Goal: Information Seeking & Learning: Learn about a topic

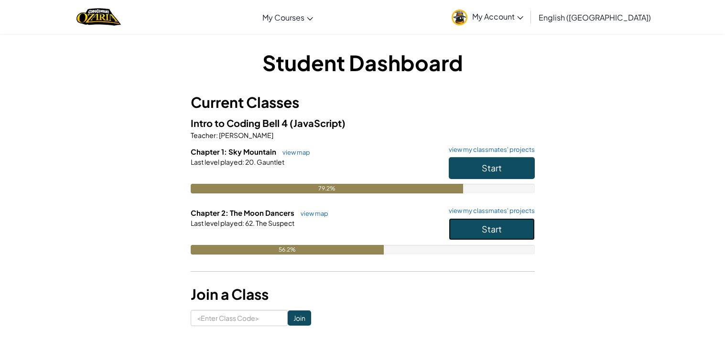
click at [479, 230] on button "Start" at bounding box center [492, 229] width 86 height 22
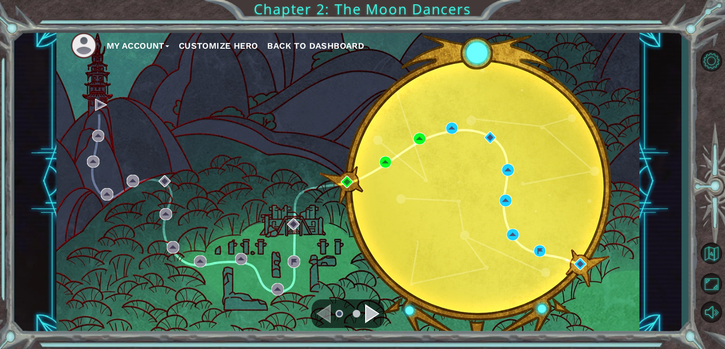
click at [366, 317] on div "Navigate to the next page" at bounding box center [372, 314] width 14 height 19
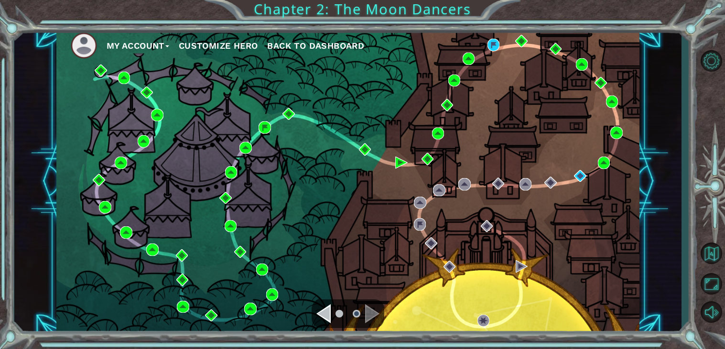
click at [324, 314] on div "Navigate to the previous page" at bounding box center [323, 314] width 14 height 19
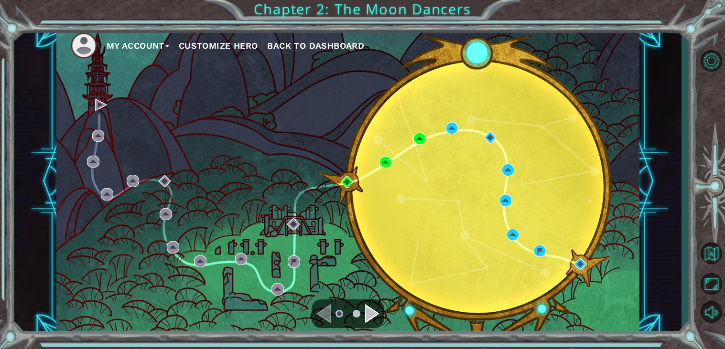
click at [365, 312] on div "Navigate to the next page" at bounding box center [372, 314] width 14 height 19
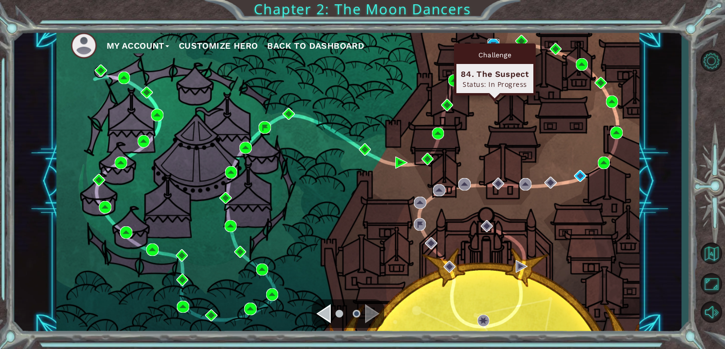
click at [493, 41] on img at bounding box center [494, 45] width 12 height 12
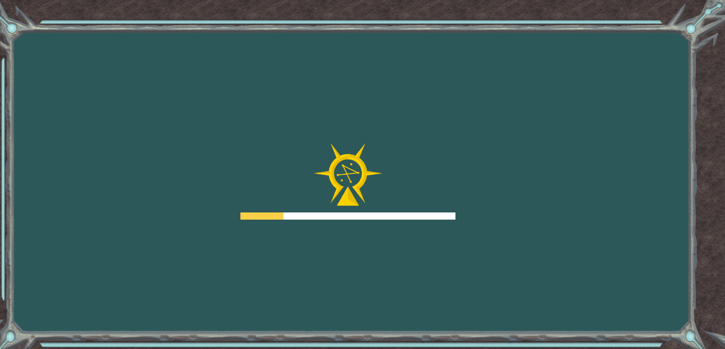
click at [493, 41] on div "Goals Error loading from server. Try refreshing the page. You'll need to join a…" at bounding box center [362, 174] width 725 height 349
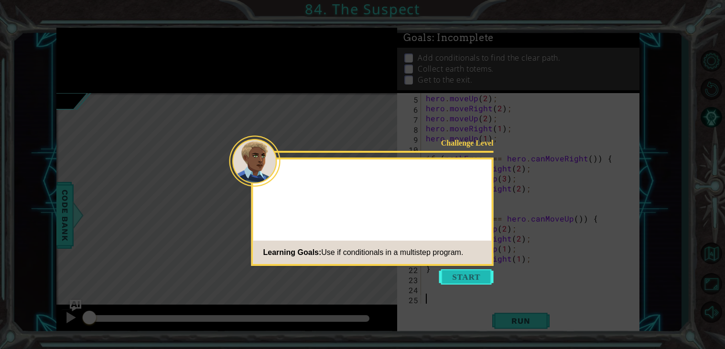
scroll to position [40, 0]
click at [457, 278] on button "Start" at bounding box center [466, 277] width 54 height 15
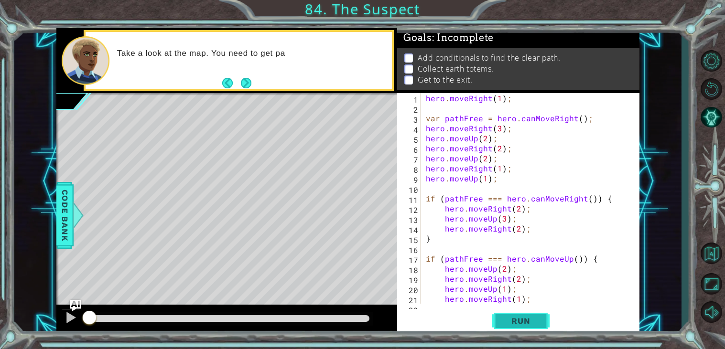
click at [524, 326] on span "Run" at bounding box center [521, 321] width 38 height 10
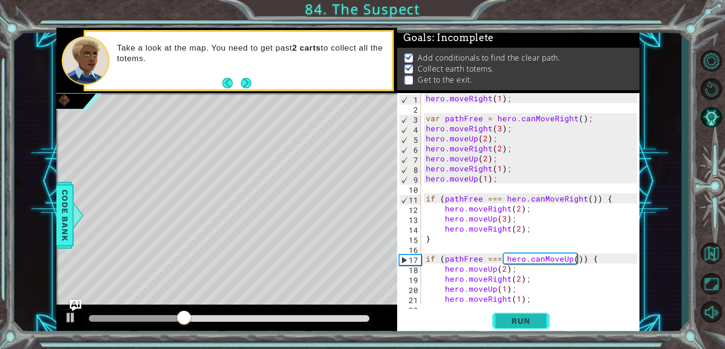
click at [524, 326] on span "Run" at bounding box center [521, 321] width 38 height 10
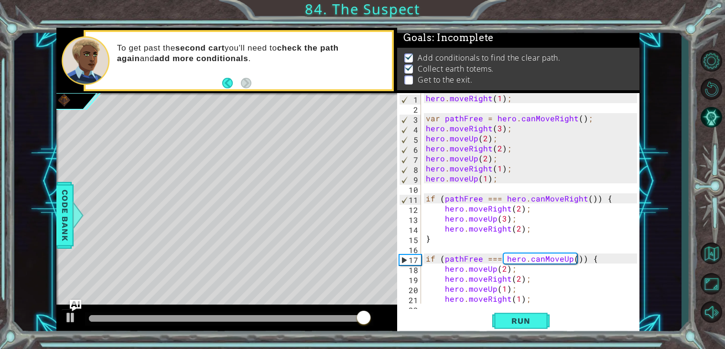
click at [542, 306] on div "1 2 3 4 5 6 7 8 9 10 11 12 13 14 15 16 17 18 19 20 21 22 hero . moveRight ( 1 )…" at bounding box center [518, 214] width 242 height 242
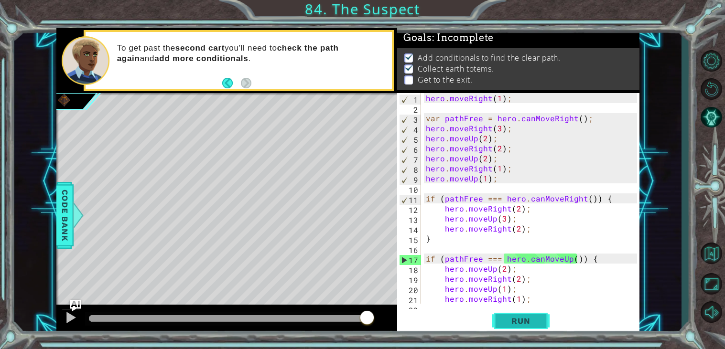
click at [541, 319] on button "Run" at bounding box center [520, 321] width 57 height 24
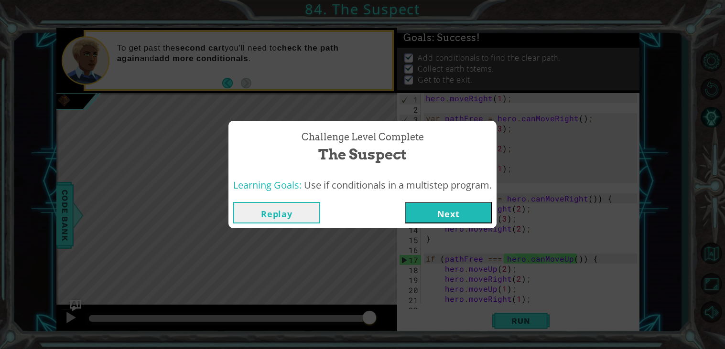
click at [481, 218] on button "Next" at bounding box center [448, 213] width 87 height 22
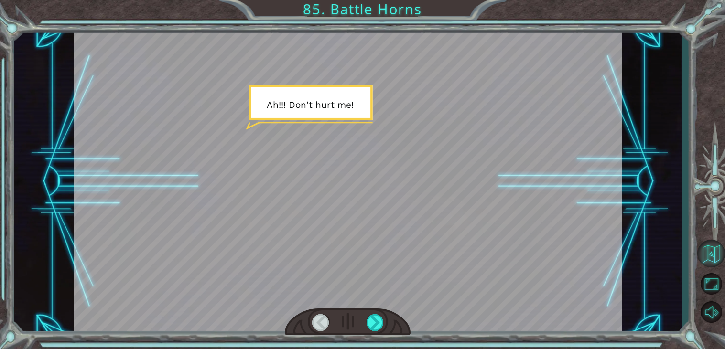
click at [719, 255] on button "Back to Map" at bounding box center [711, 254] width 28 height 28
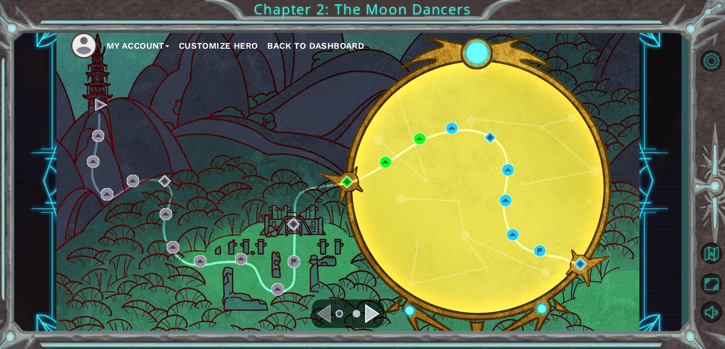
click at [378, 318] on div "Navigate to the next page" at bounding box center [372, 314] width 14 height 19
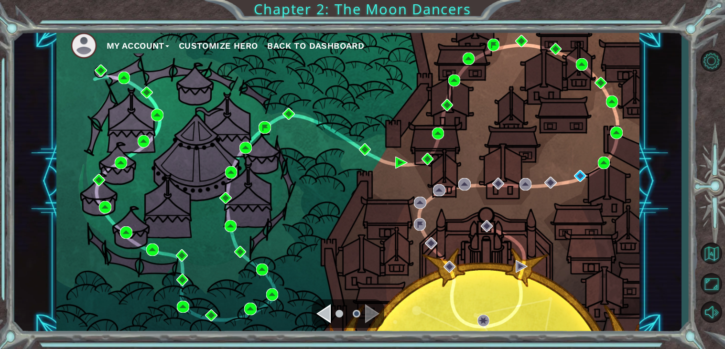
click at [378, 318] on div "Navigate to the next page" at bounding box center [372, 314] width 14 height 19
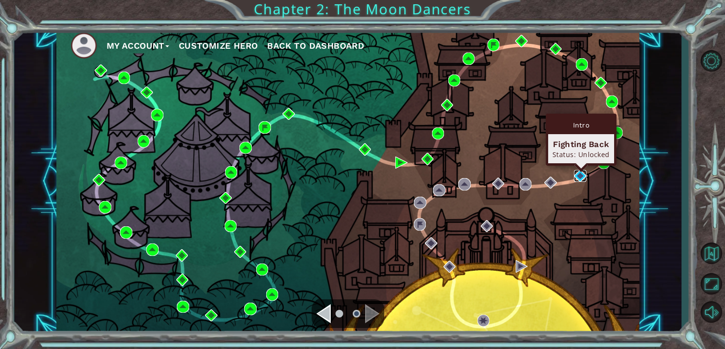
click at [583, 172] on img at bounding box center [580, 176] width 12 height 12
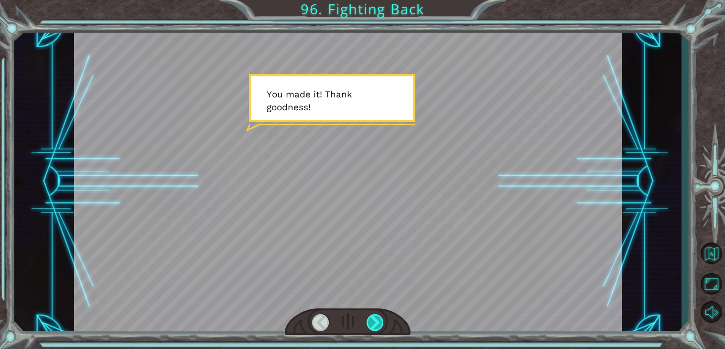
click at [378, 320] on div at bounding box center [375, 323] width 17 height 17
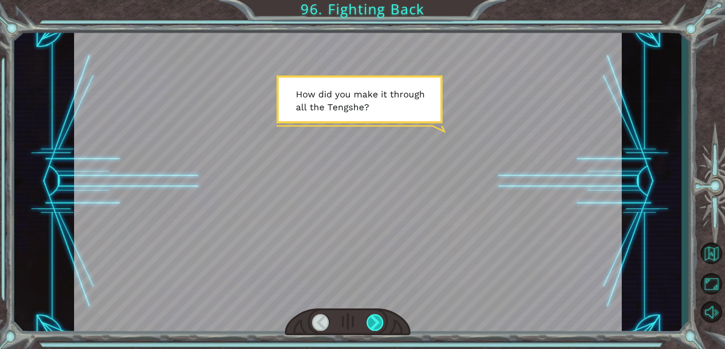
click at [378, 320] on div at bounding box center [375, 323] width 17 height 17
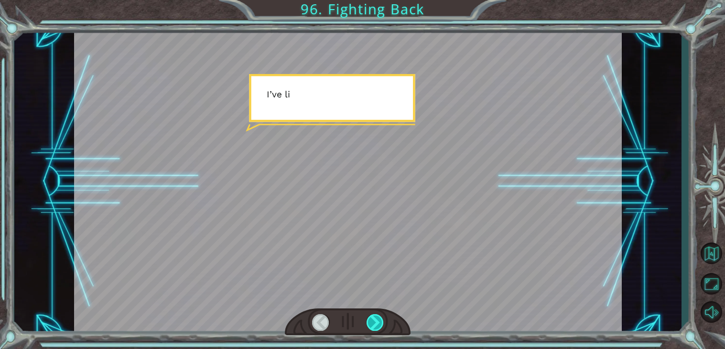
click at [378, 320] on div at bounding box center [375, 323] width 17 height 17
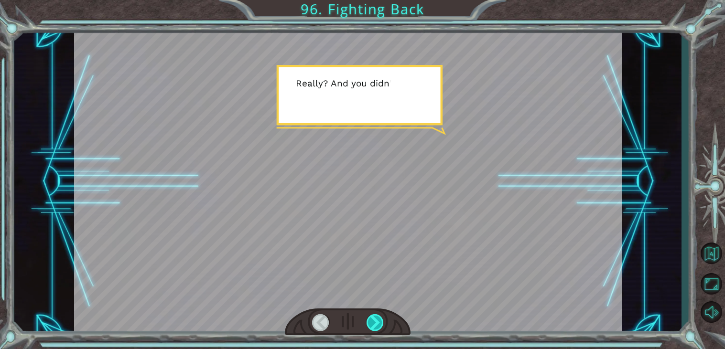
click at [378, 320] on div at bounding box center [375, 323] width 17 height 17
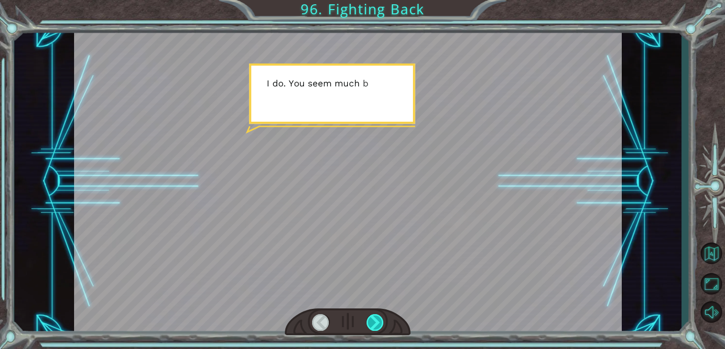
click at [378, 320] on div at bounding box center [375, 323] width 17 height 17
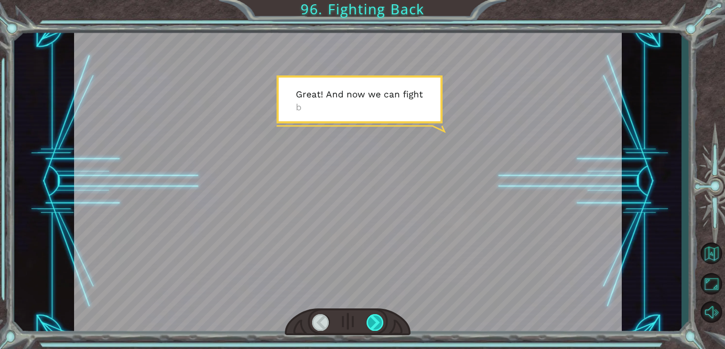
click at [378, 320] on div at bounding box center [375, 323] width 17 height 17
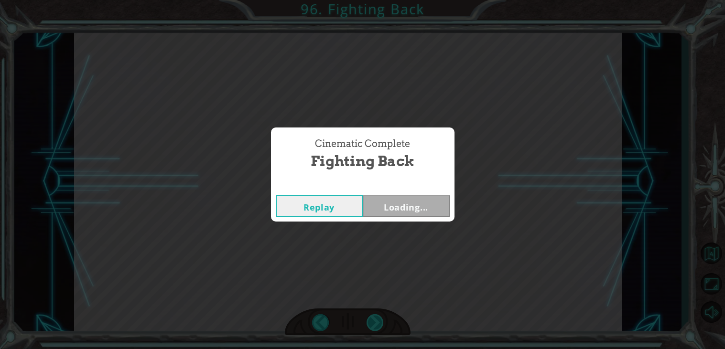
click at [378, 320] on div "Cinematic Complete Fighting Back Replay Loading..." at bounding box center [362, 174] width 725 height 349
click at [392, 215] on button "Next" at bounding box center [406, 207] width 87 height 22
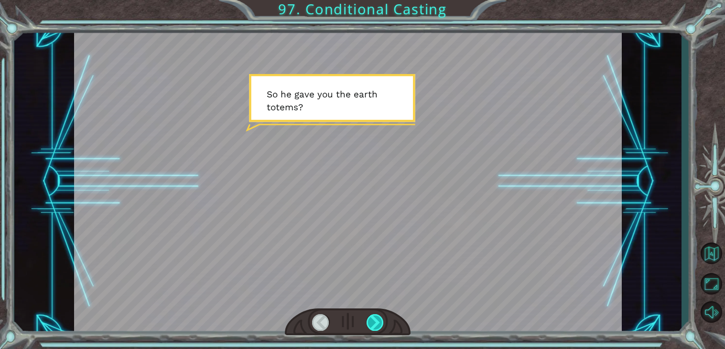
click at [371, 321] on div at bounding box center [375, 323] width 17 height 17
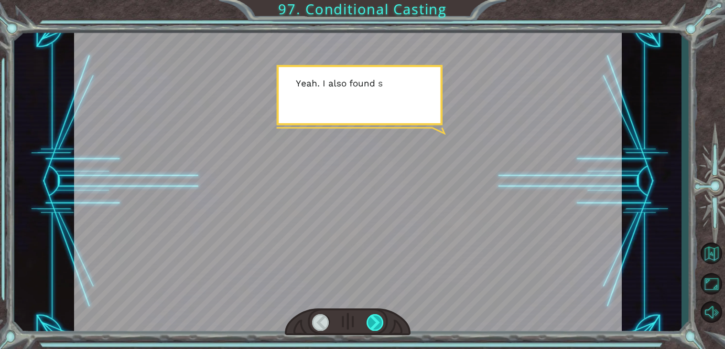
click at [371, 321] on div at bounding box center [375, 323] width 17 height 17
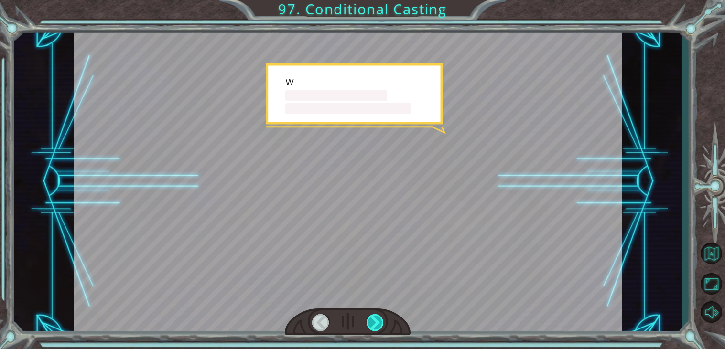
click at [371, 321] on div at bounding box center [375, 323] width 17 height 17
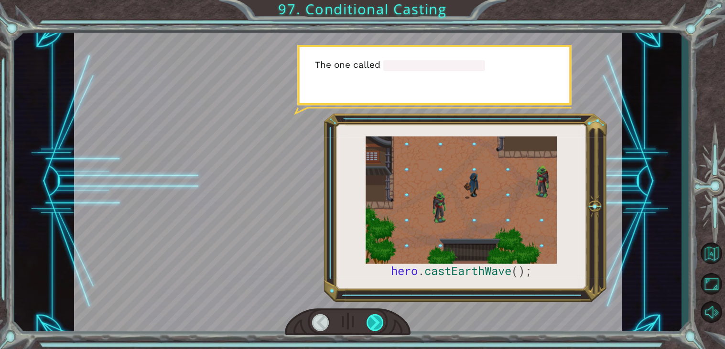
click at [371, 321] on div at bounding box center [375, 323] width 17 height 17
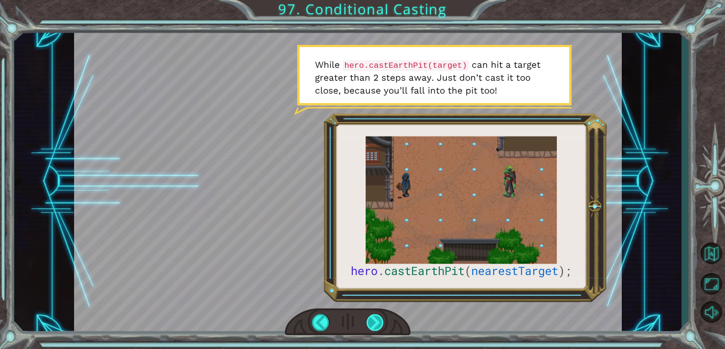
click at [371, 321] on div at bounding box center [375, 323] width 17 height 17
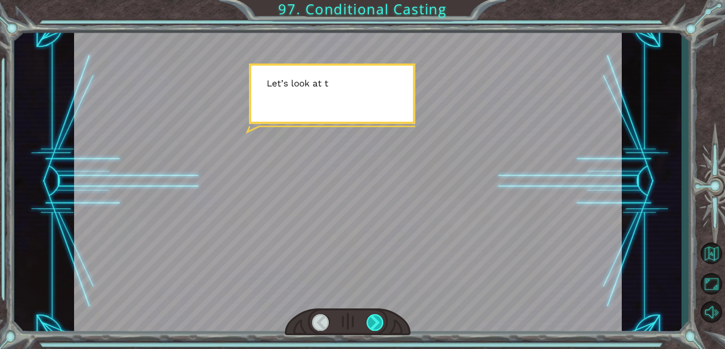
click at [371, 321] on div at bounding box center [375, 323] width 17 height 17
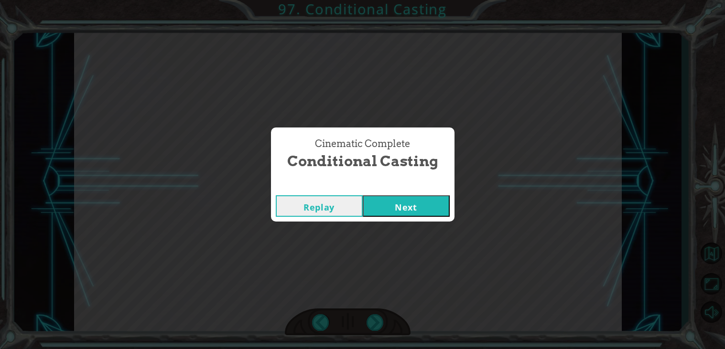
click at [430, 201] on button "Next" at bounding box center [406, 207] width 87 height 22
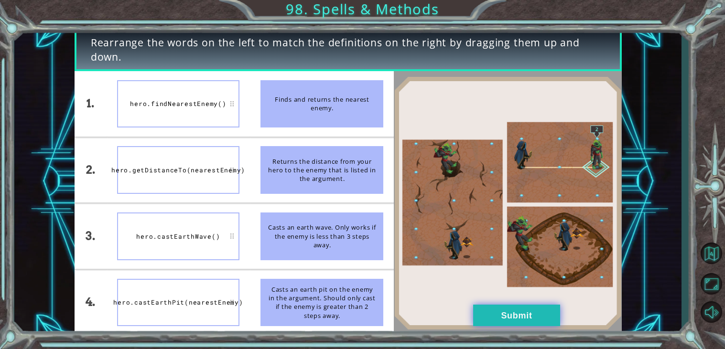
click at [497, 311] on button "Submit" at bounding box center [516, 316] width 87 height 22
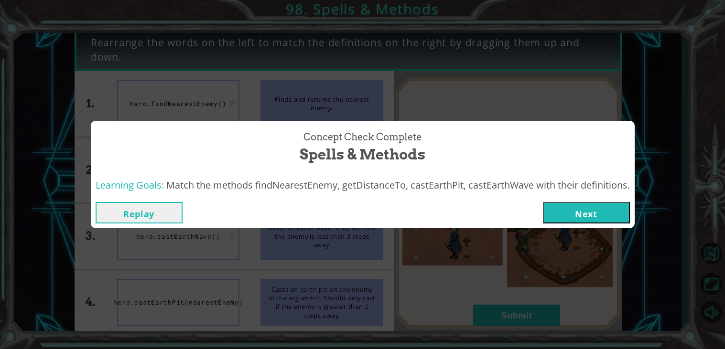
click at [591, 194] on div "Learning Goals: Match the methods findNearestEnemy, getDistanceTo, castEarthPit…" at bounding box center [363, 185] width 544 height 23
click at [581, 219] on button "Next" at bounding box center [586, 213] width 87 height 22
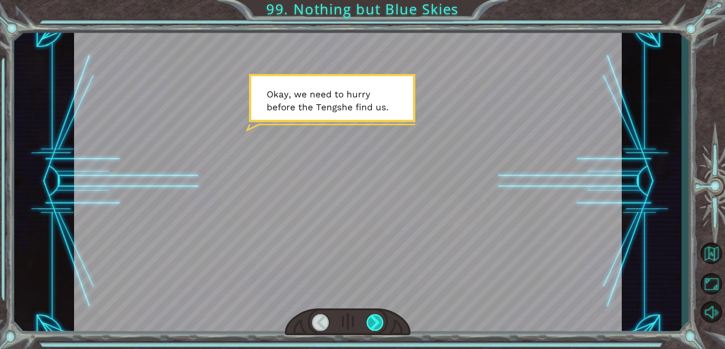
click at [374, 326] on div at bounding box center [375, 323] width 17 height 17
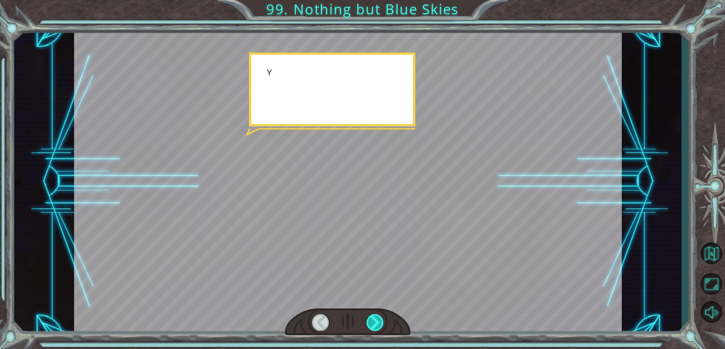
click at [374, 326] on div at bounding box center [375, 323] width 17 height 17
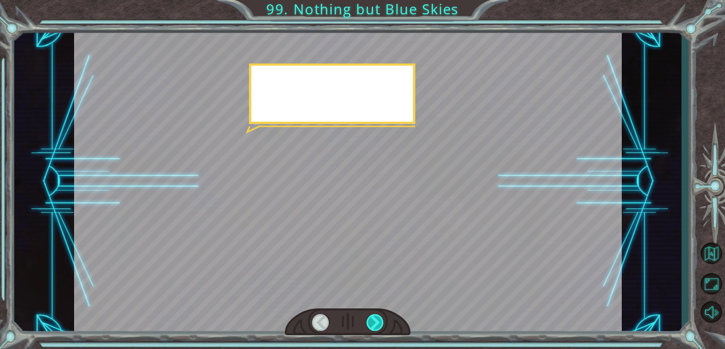
click at [374, 326] on div at bounding box center [375, 323] width 17 height 17
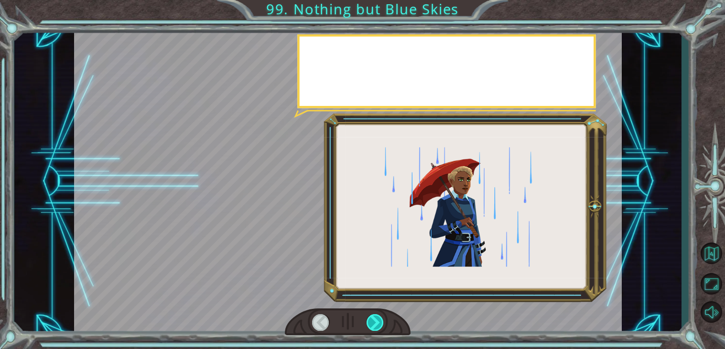
click at [374, 326] on div at bounding box center [375, 323] width 17 height 17
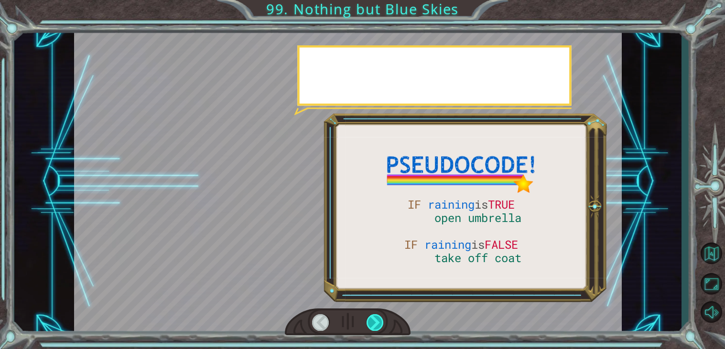
click at [374, 326] on div at bounding box center [375, 323] width 17 height 17
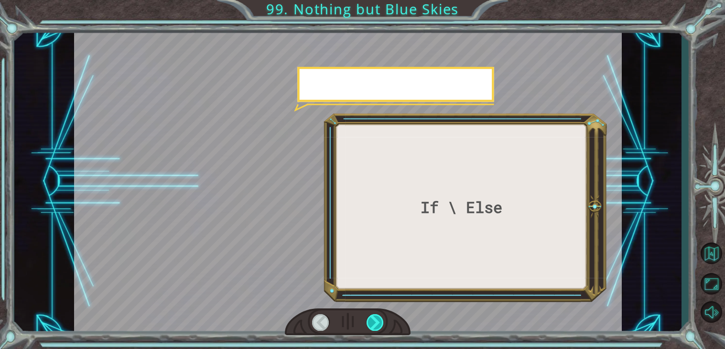
click at [374, 326] on div at bounding box center [375, 323] width 17 height 17
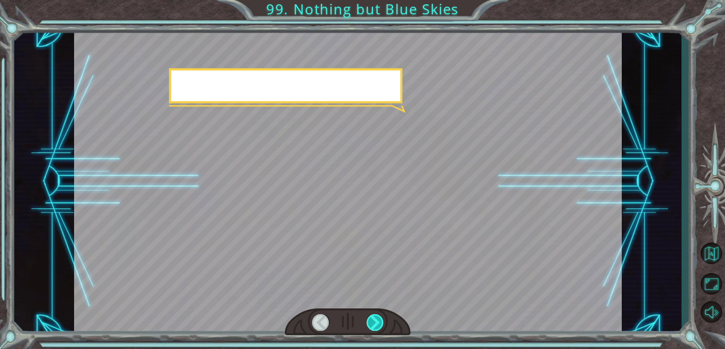
click at [374, 326] on div at bounding box center [375, 323] width 17 height 17
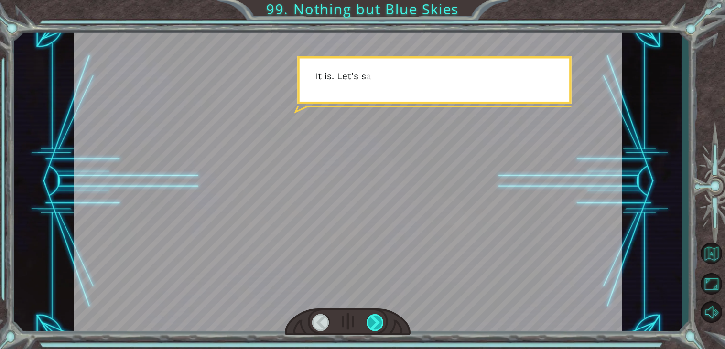
click at [374, 326] on div at bounding box center [375, 323] width 17 height 17
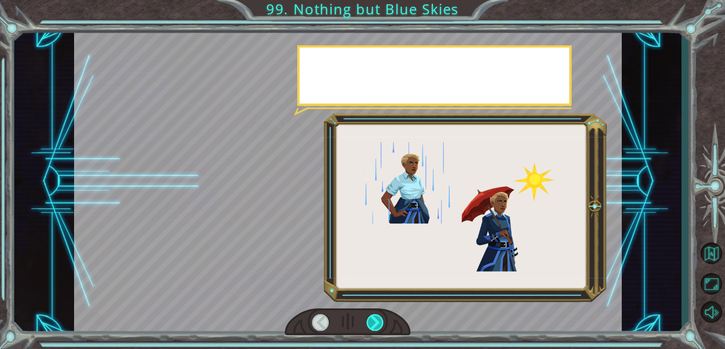
click at [374, 326] on div at bounding box center [375, 323] width 17 height 17
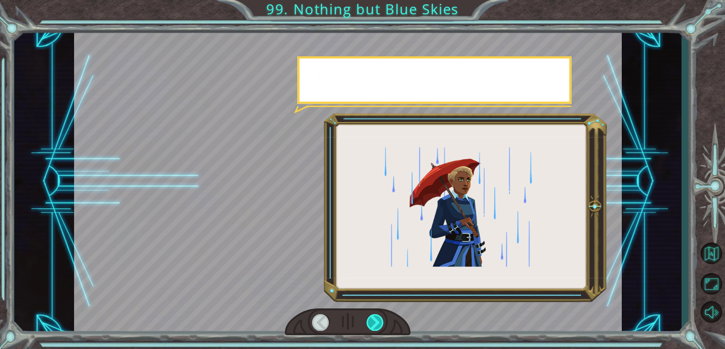
click at [374, 326] on div at bounding box center [375, 323] width 17 height 17
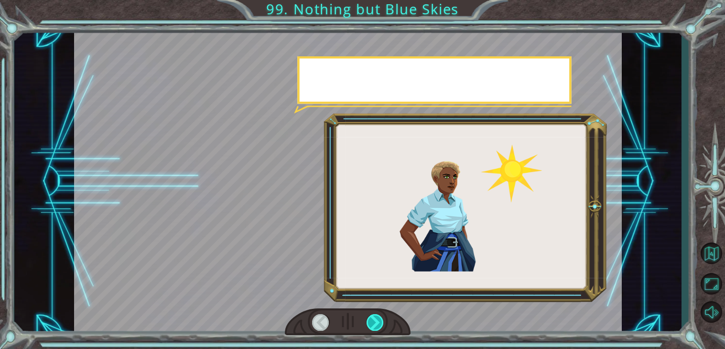
click at [374, 326] on div at bounding box center [375, 323] width 17 height 17
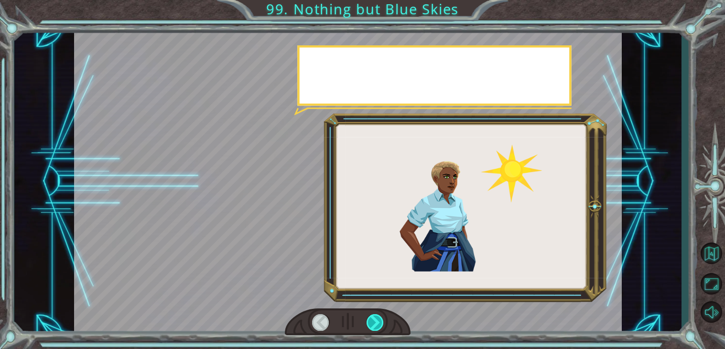
click at [374, 326] on div at bounding box center [375, 323] width 17 height 17
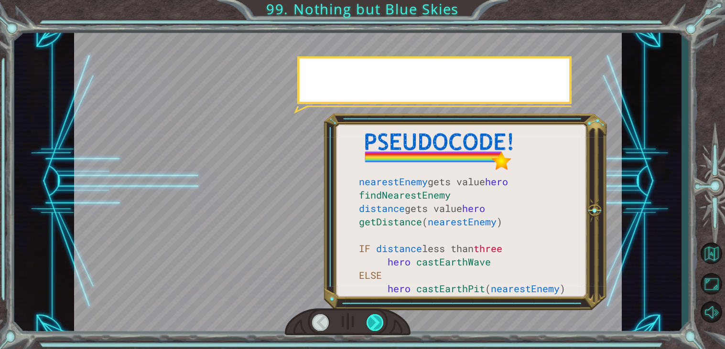
click at [374, 326] on div at bounding box center [375, 323] width 17 height 17
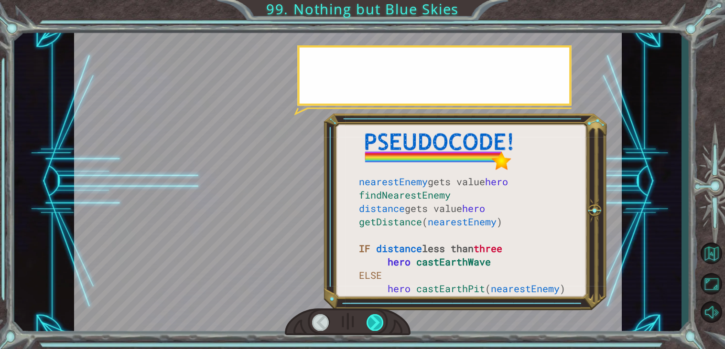
click at [374, 326] on div at bounding box center [375, 323] width 17 height 17
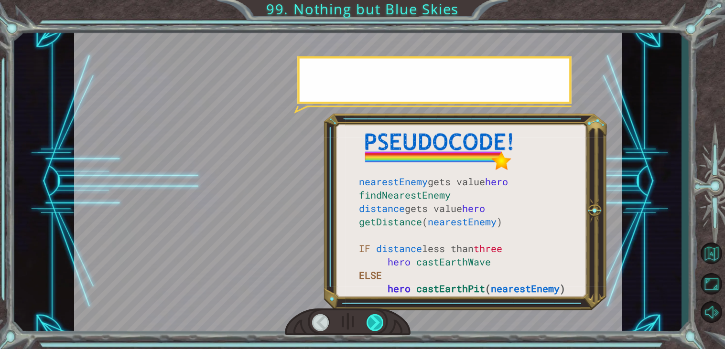
click at [374, 326] on div at bounding box center [375, 323] width 17 height 17
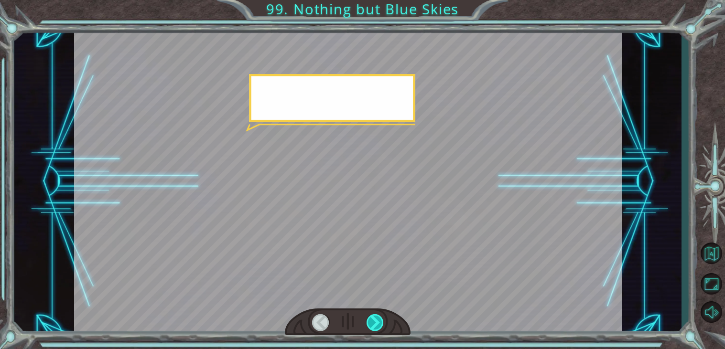
click at [374, 326] on div at bounding box center [375, 323] width 17 height 17
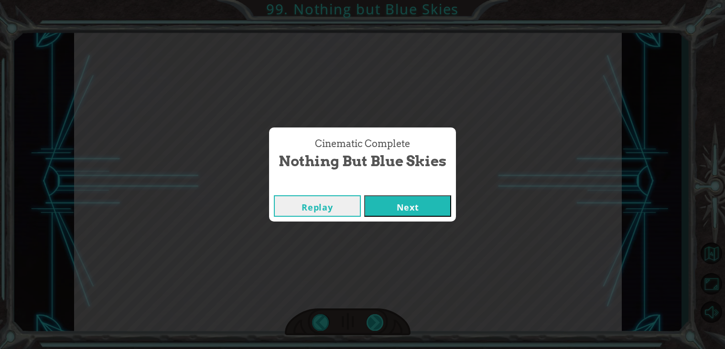
click at [374, 326] on div "Cinematic Complete Nothing but Blue Skies Replay Next" at bounding box center [362, 174] width 725 height 349
click at [396, 214] on button "Next" at bounding box center [407, 207] width 87 height 22
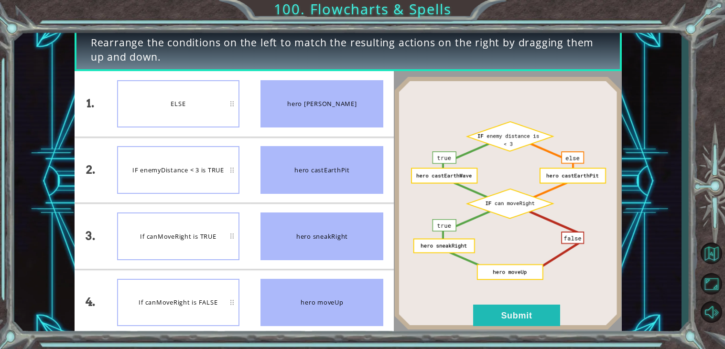
click at [192, 260] on div "If canMoveRight is TRUE" at bounding box center [178, 237] width 123 height 48
click at [522, 311] on button "Submit" at bounding box center [516, 316] width 87 height 22
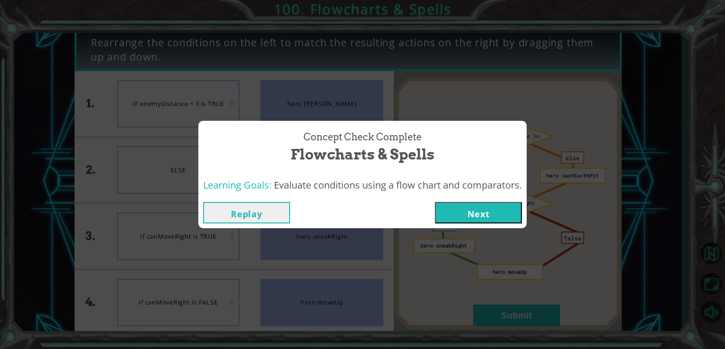
click at [471, 199] on div "Replay Next" at bounding box center [362, 212] width 328 height 31
click at [471, 204] on button "Next" at bounding box center [478, 213] width 87 height 22
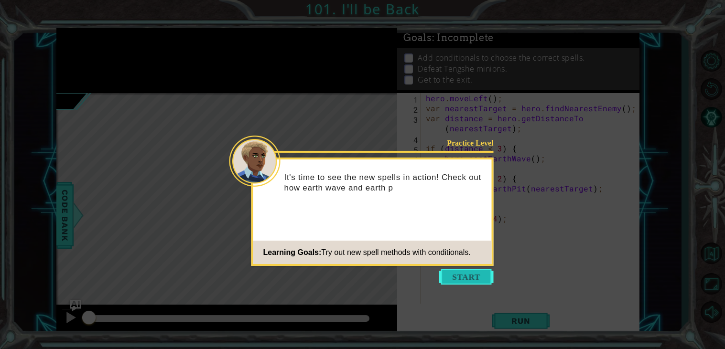
click at [473, 278] on button "Start" at bounding box center [466, 277] width 54 height 15
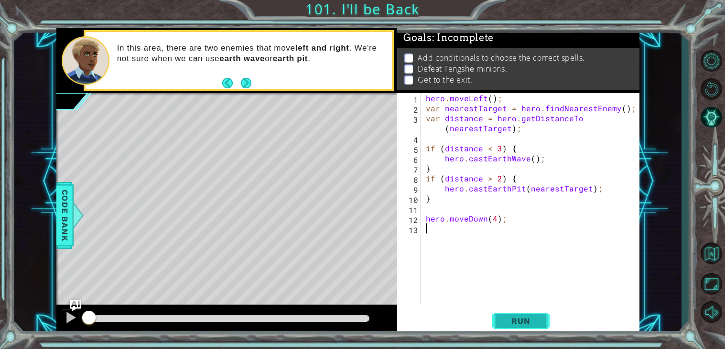
click at [515, 315] on button "Run" at bounding box center [520, 321] width 57 height 24
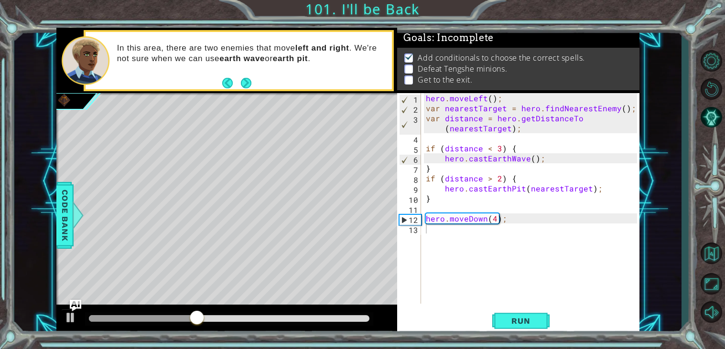
drag, startPoint x: 424, startPoint y: 147, endPoint x: 568, endPoint y: 213, distance: 158.5
click at [568, 213] on div "1 2 3 4 5 6 7 8 9 10 11 12 13 hero . moveLeft ( ) ; var nearestTarget = hero . …" at bounding box center [517, 198] width 240 height 211
click at [428, 149] on div "hero . moveLeft ( ) ; var nearestTarget = hero . findNearestEnemy ( ) ; var dis…" at bounding box center [533, 208] width 218 height 231
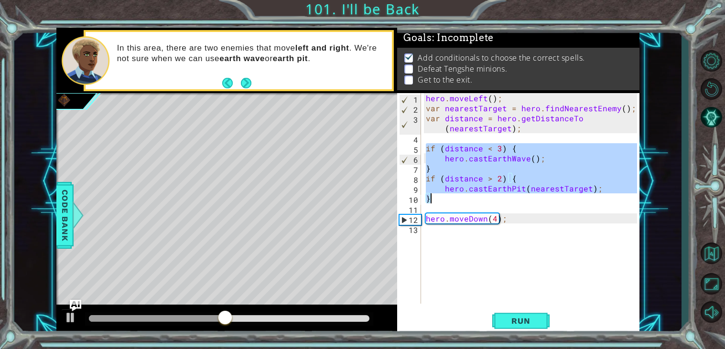
drag, startPoint x: 427, startPoint y: 149, endPoint x: 462, endPoint y: 201, distance: 63.1
click at [462, 201] on div "hero . moveLeft ( ) ; var nearestTarget = hero . findNearestEnemy ( ) ; var dis…" at bounding box center [533, 208] width 218 height 231
type textarea "hero.castEarthPit(nearestTarget); }"
click at [442, 231] on div "hero . moveLeft ( ) ; var nearestTarget = hero . findNearestEnemy ( ) ; var dis…" at bounding box center [533, 208] width 218 height 231
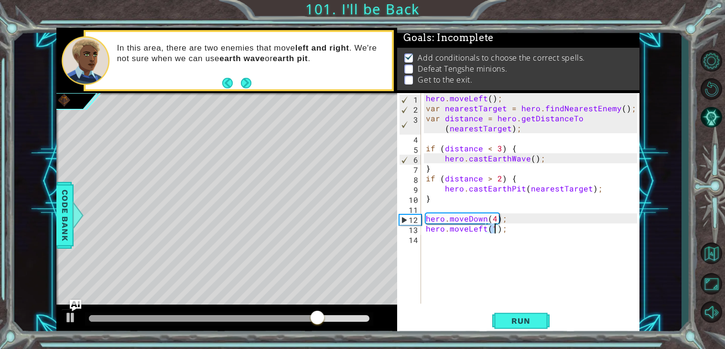
scroll to position [0, 4]
type textarea "hero.moveLeft(2);"
click at [504, 317] on span "Run" at bounding box center [521, 321] width 38 height 10
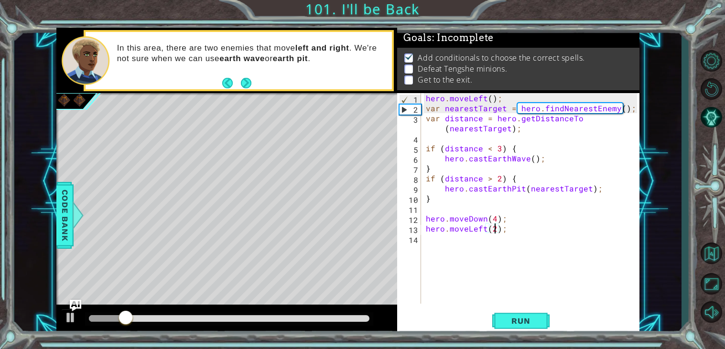
click at [434, 249] on div "hero . moveLeft ( ) ; var nearestTarget = hero . findNearestEnemy ( ) ; var dis…" at bounding box center [533, 208] width 218 height 231
paste textarea "}"
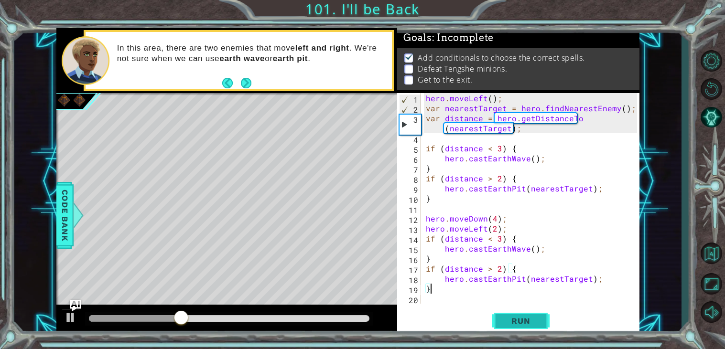
click at [520, 315] on button "Run" at bounding box center [520, 321] width 57 height 24
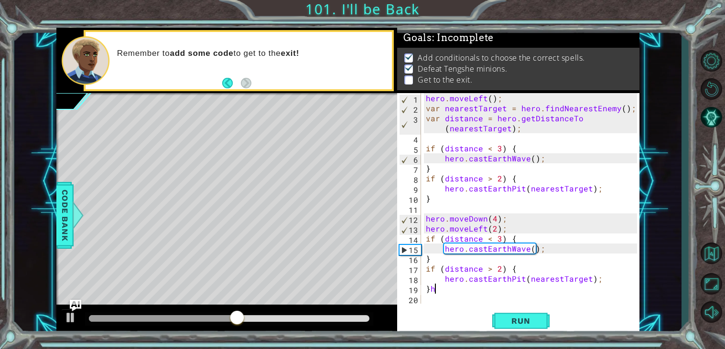
type textarea "}"
click at [427, 295] on div "hero . moveLeft ( ) ; var nearestTarget = hero . findNearestEnemy ( ) ; var dis…" at bounding box center [533, 208] width 218 height 231
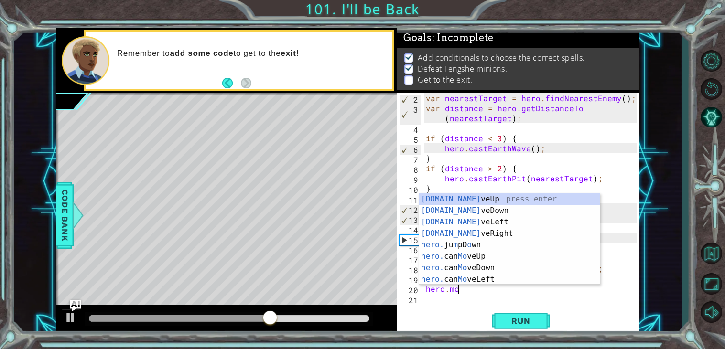
scroll to position [0, 1]
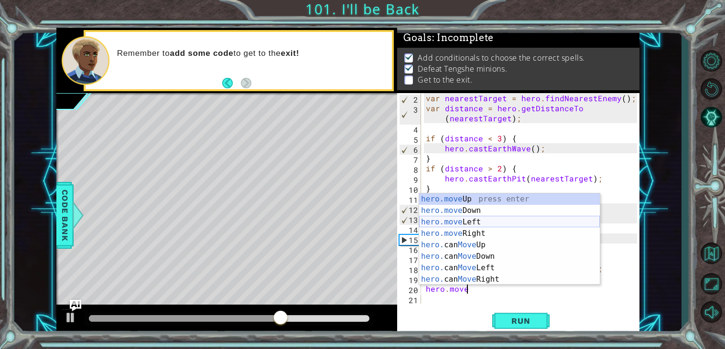
click at [473, 220] on div "hero.move Up press enter hero.move Down press enter hero.move Left press enter …" at bounding box center [509, 251] width 181 height 115
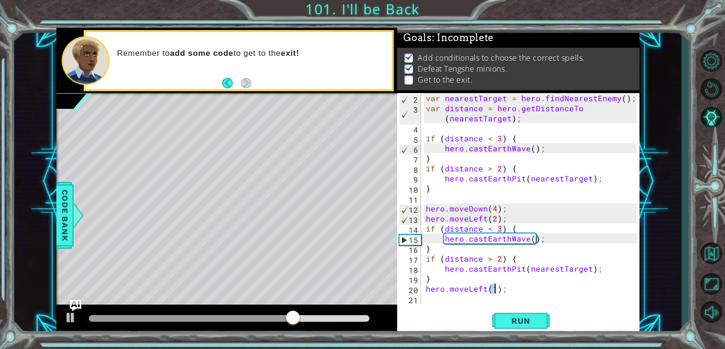
type textarea "hero.moveLeft(2);"
click at [452, 304] on div "var nearestTarget = hero . findNearestEnemy ( ) ; var distance = hero . getDist…" at bounding box center [533, 208] width 218 height 231
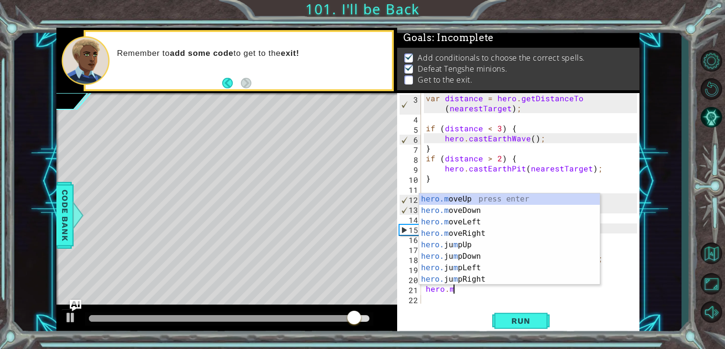
scroll to position [0, 1]
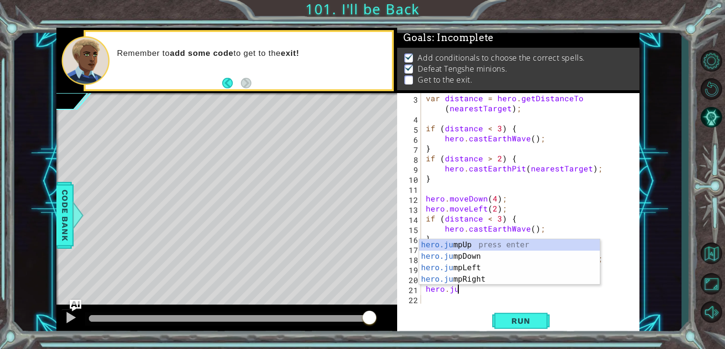
type textarea "hero.jum"
click at [454, 272] on div "hero.jum pUp press enter hero.jum pDown press enter hero.jum pLeft press enter …" at bounding box center [509, 273] width 181 height 69
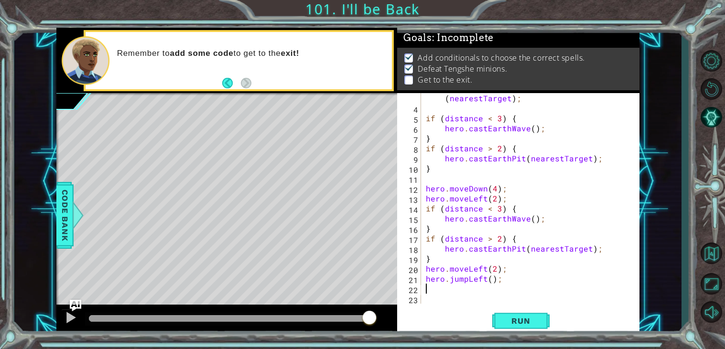
scroll to position [30, 0]
click at [517, 326] on span "Run" at bounding box center [521, 321] width 38 height 10
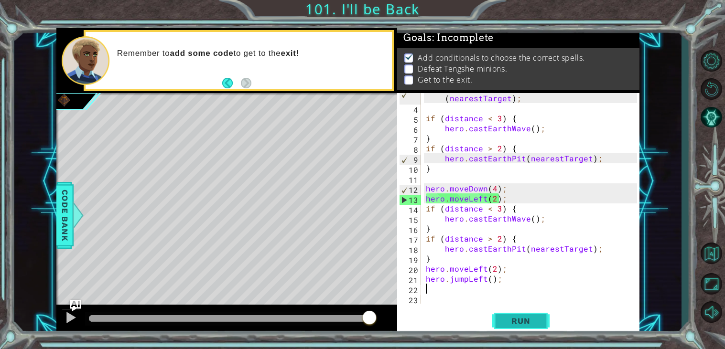
click at [527, 323] on span "Run" at bounding box center [521, 321] width 38 height 10
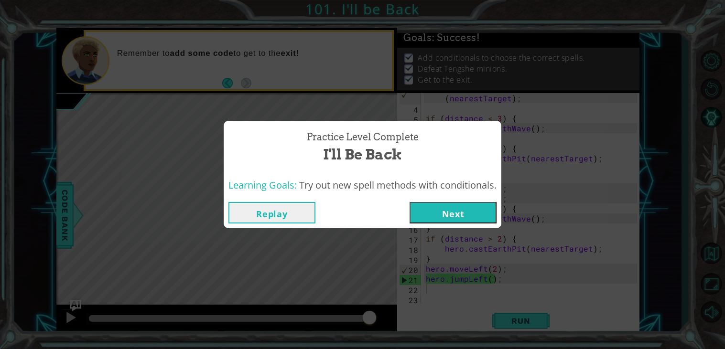
click at [483, 218] on button "Next" at bounding box center [453, 213] width 87 height 22
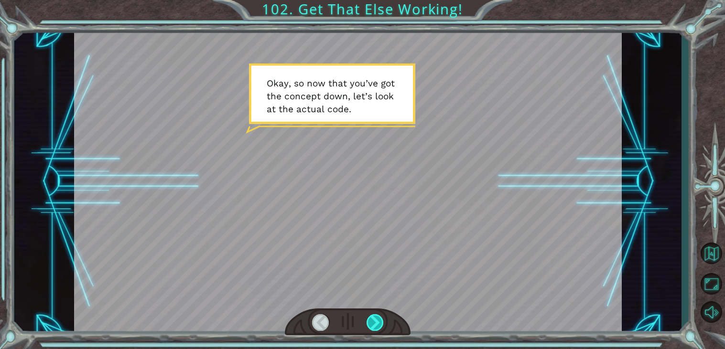
click at [376, 322] on div at bounding box center [375, 323] width 17 height 17
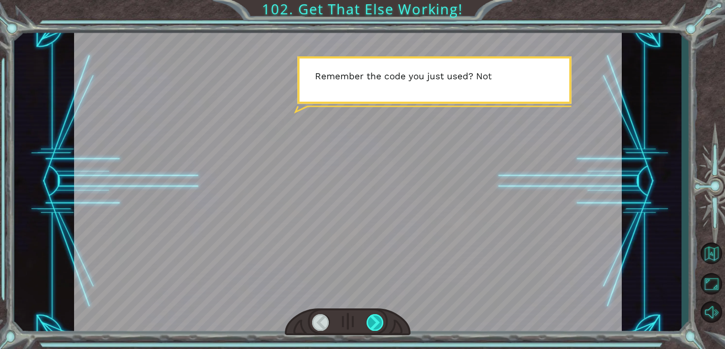
click at [376, 322] on div at bounding box center [375, 323] width 17 height 17
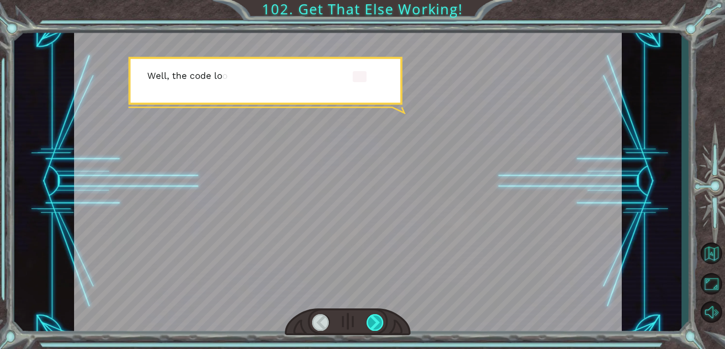
click at [376, 322] on div at bounding box center [375, 323] width 17 height 17
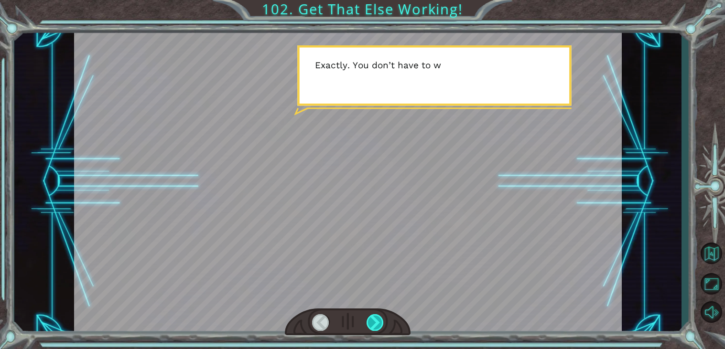
click at [376, 322] on div at bounding box center [375, 323] width 17 height 17
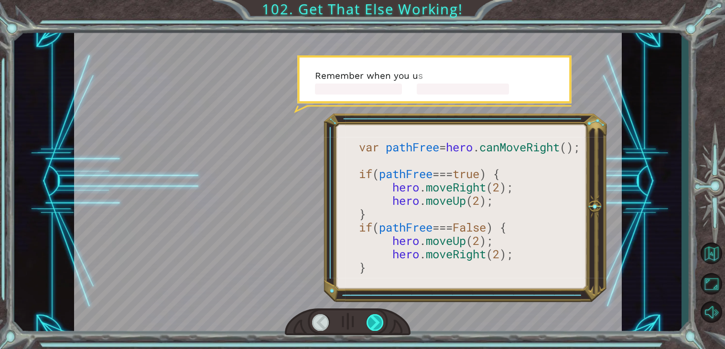
click at [376, 322] on div at bounding box center [375, 323] width 17 height 17
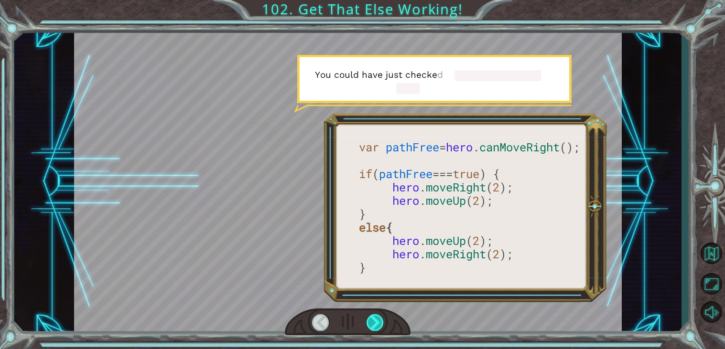
click at [376, 322] on div at bounding box center [375, 323] width 17 height 17
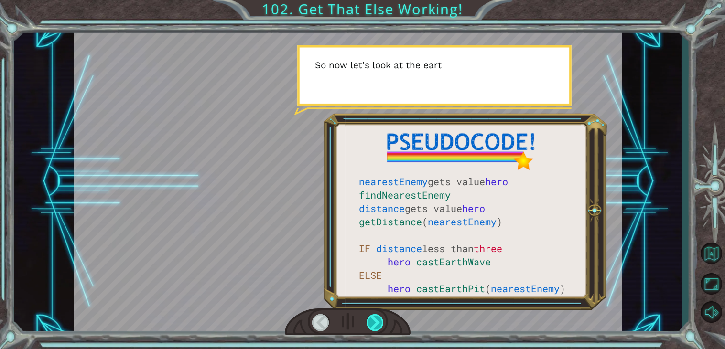
click at [376, 322] on div at bounding box center [375, 323] width 17 height 17
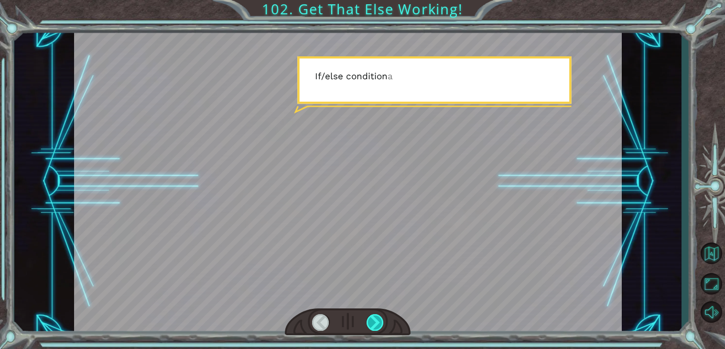
click at [376, 322] on div at bounding box center [375, 323] width 17 height 17
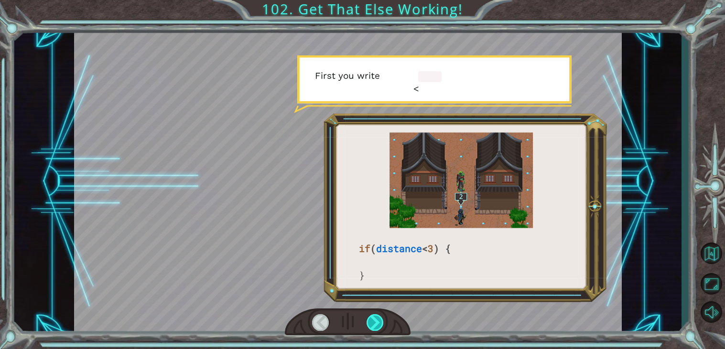
click at [376, 322] on div at bounding box center [375, 323] width 17 height 17
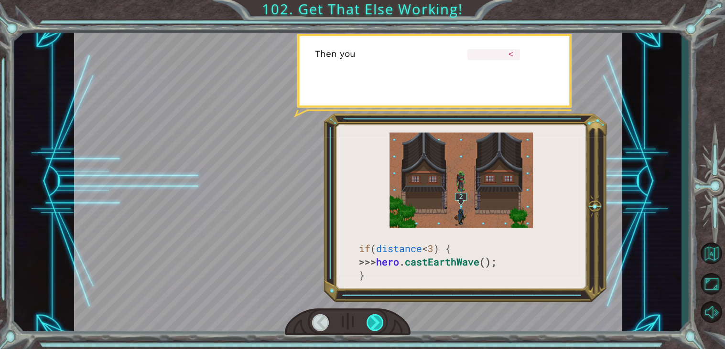
click at [376, 322] on div at bounding box center [375, 323] width 17 height 17
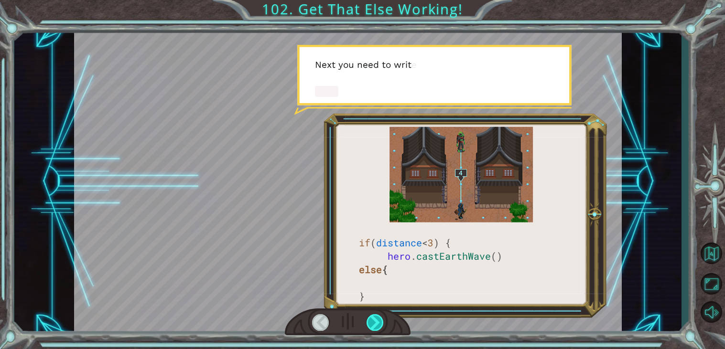
click at [376, 322] on div at bounding box center [375, 323] width 17 height 17
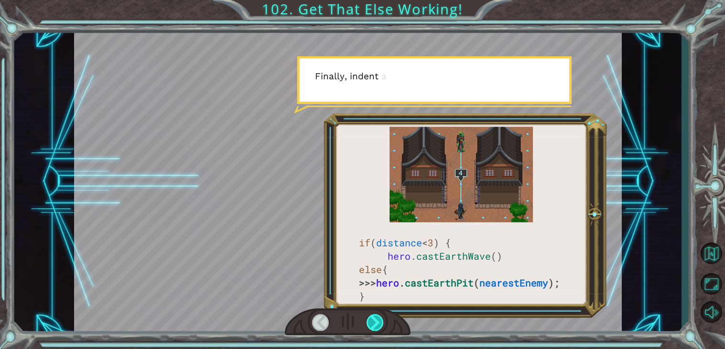
click at [376, 322] on div at bounding box center [375, 323] width 17 height 17
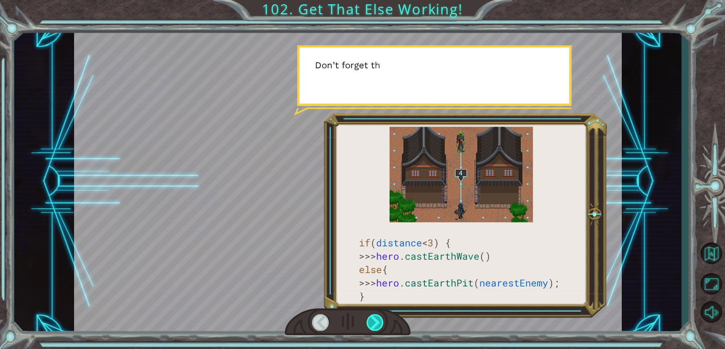
click at [376, 322] on div at bounding box center [375, 323] width 17 height 17
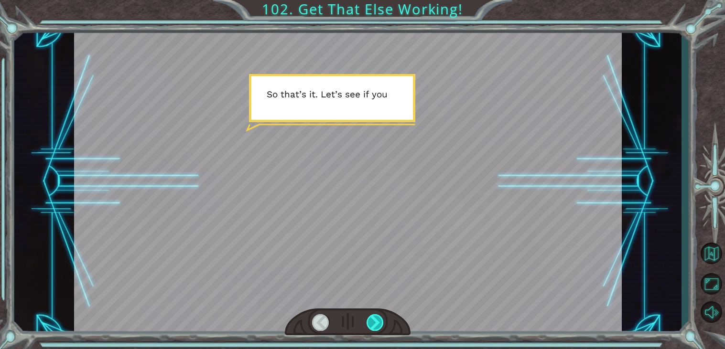
click at [376, 322] on div at bounding box center [375, 323] width 17 height 17
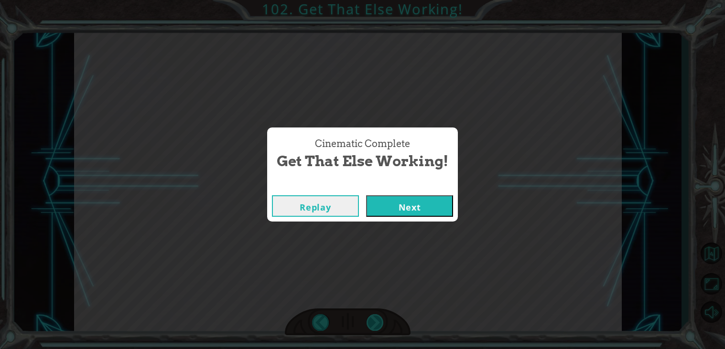
click at [376, 322] on div "Cinematic Complete Get That Else Working! Replay Next" at bounding box center [362, 174] width 725 height 349
click at [423, 216] on button "Next" at bounding box center [409, 207] width 87 height 22
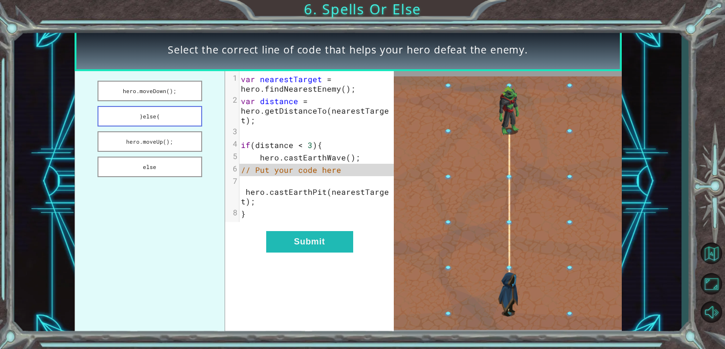
click at [165, 117] on button "}else{" at bounding box center [150, 116] width 105 height 21
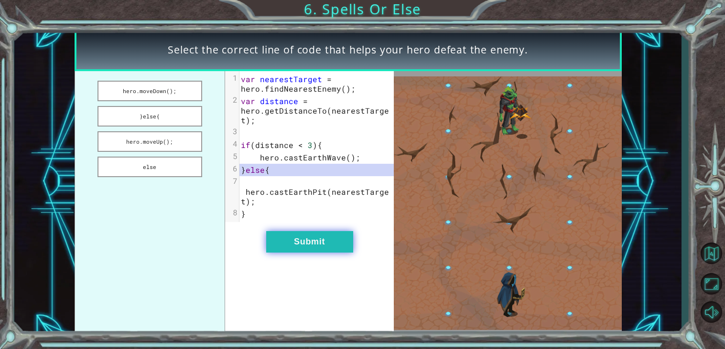
click at [297, 234] on button "Submit" at bounding box center [309, 242] width 87 height 22
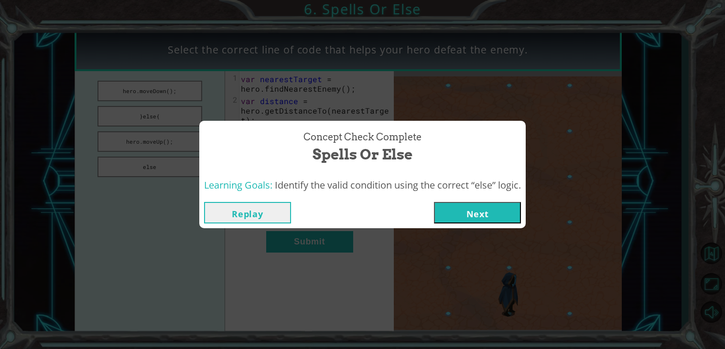
click at [466, 206] on button "Next" at bounding box center [477, 213] width 87 height 22
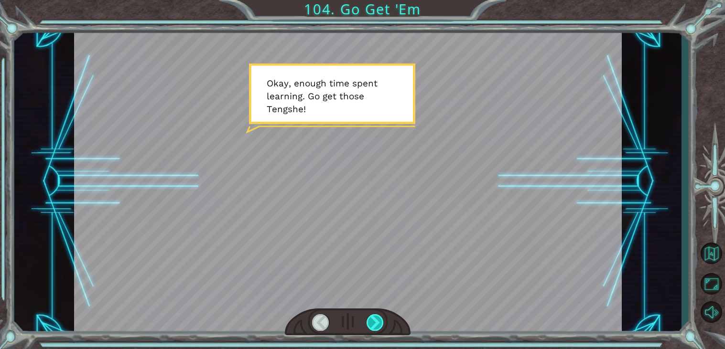
click at [379, 324] on div at bounding box center [375, 323] width 17 height 17
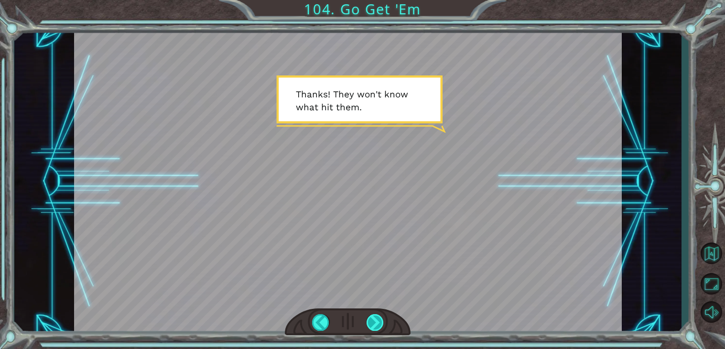
click at [379, 324] on div at bounding box center [375, 323] width 17 height 17
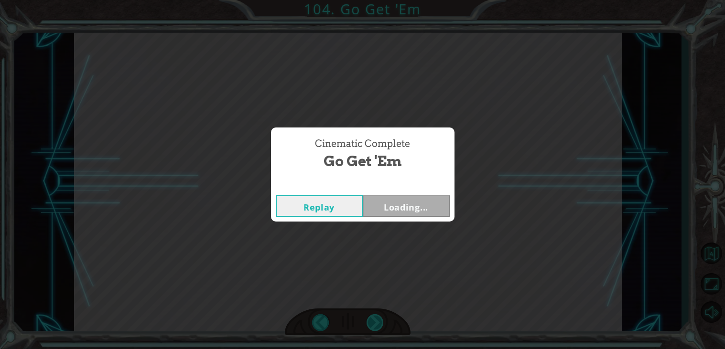
click at [379, 324] on div "Cinematic Complete Go Get 'Em Replay Loading..." at bounding box center [362, 174] width 725 height 349
click at [396, 210] on button "Next" at bounding box center [406, 207] width 87 height 22
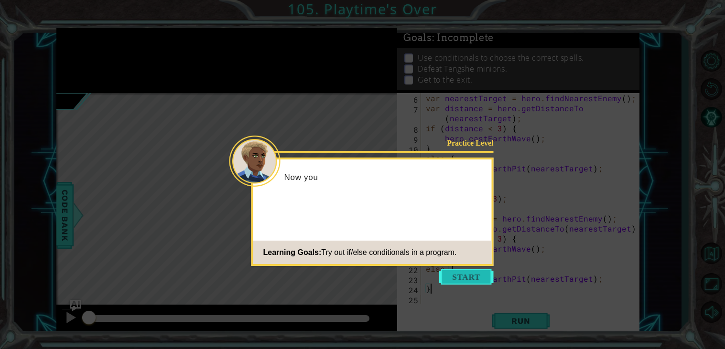
scroll to position [50, 0]
click at [453, 273] on button "Start" at bounding box center [466, 277] width 54 height 15
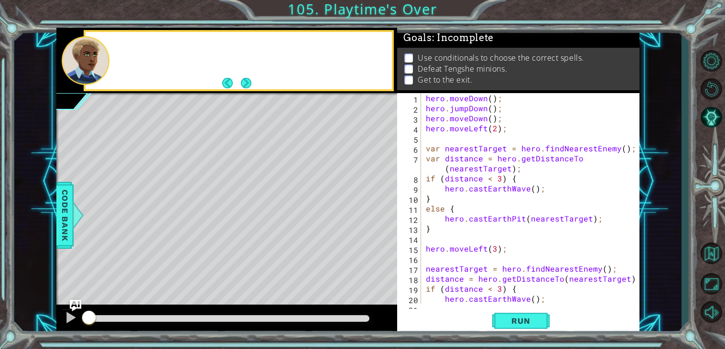
scroll to position [0, 0]
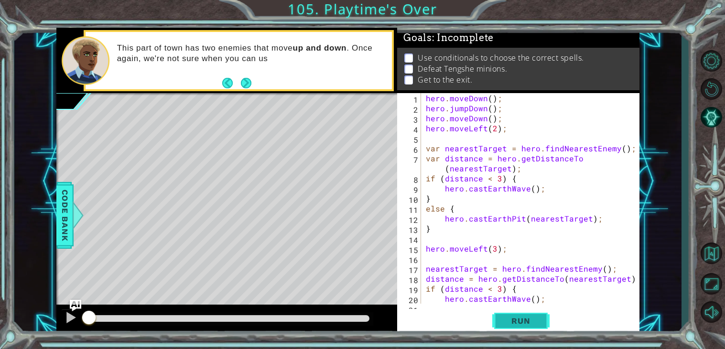
click at [516, 313] on button "Run" at bounding box center [520, 321] width 57 height 24
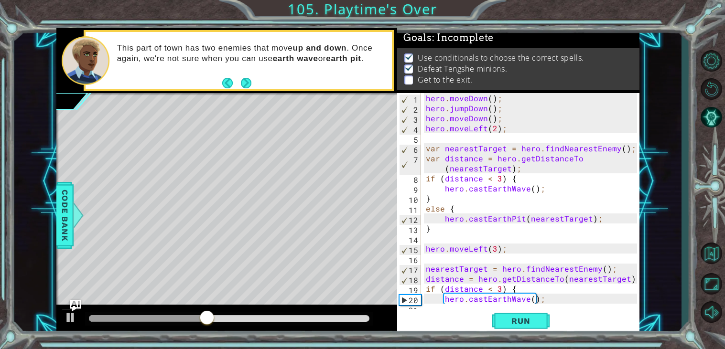
click at [457, 190] on div "hero . moveDown ( ) ; hero . jumpDown ( ) ; hero . moveDown ( ) ; hero . moveLe…" at bounding box center [533, 208] width 218 height 231
click at [457, 190] on div "hero . moveDown ( ) ; hero . jumpDown ( ) ; hero . moveDown ( ) ; hero . moveLe…" at bounding box center [530, 198] width 213 height 211
click at [457, 190] on div "hero . moveDown ( ) ; hero . jumpDown ( ) ; hero . moveDown ( ) ; hero . moveLe…" at bounding box center [533, 208] width 218 height 231
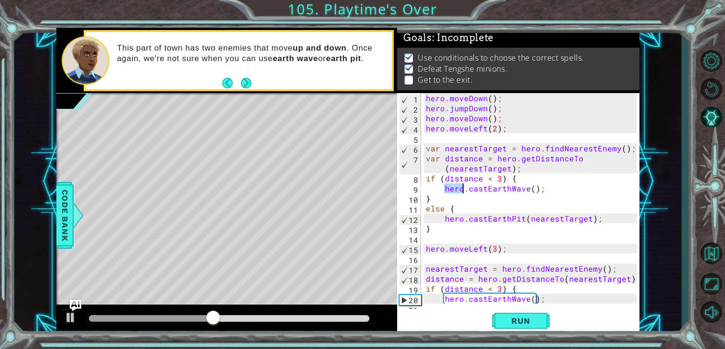
click at [457, 190] on div "hero . moveDown ( ) ; hero . jumpDown ( ) ; hero . moveDown ( ) ; hero . moveLe…" at bounding box center [533, 208] width 218 height 231
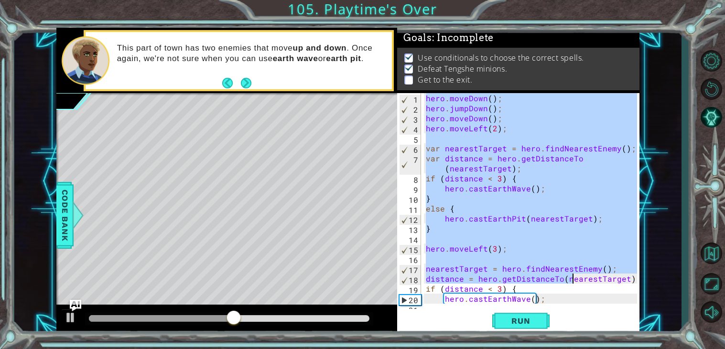
scroll to position [50, 0]
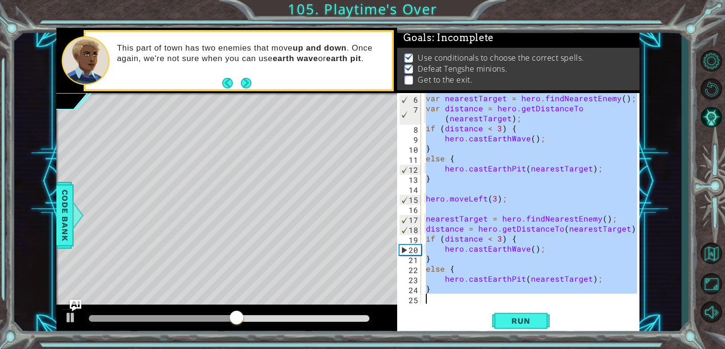
drag, startPoint x: 425, startPoint y: 100, endPoint x: 576, endPoint y: 349, distance: 291.0
click at [576, 349] on div "1 ההההההההההההההההההההההההההההההההההההההההההההההההההההההההההההההההההההההההההההה…" at bounding box center [362, 174] width 725 height 349
type textarea "}"
